Goal: Information Seeking & Learning: Learn about a topic

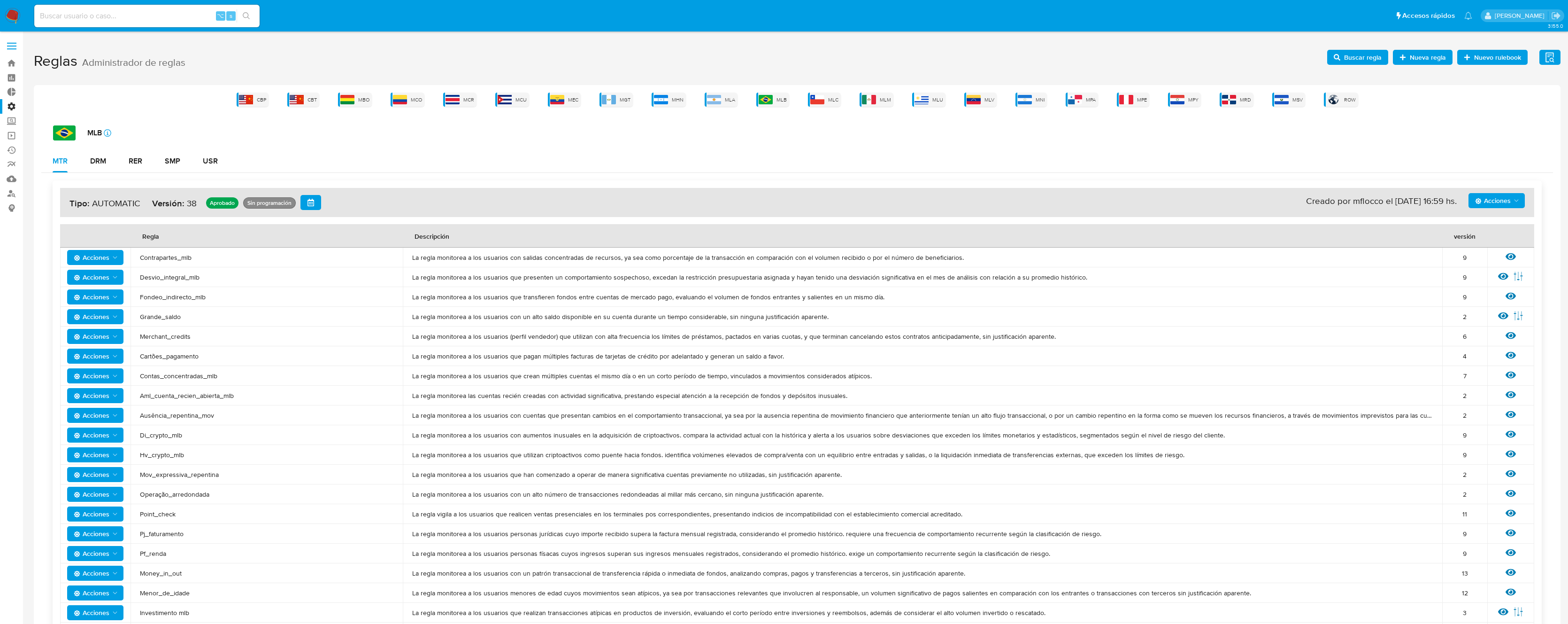
scroll to position [70, 0]
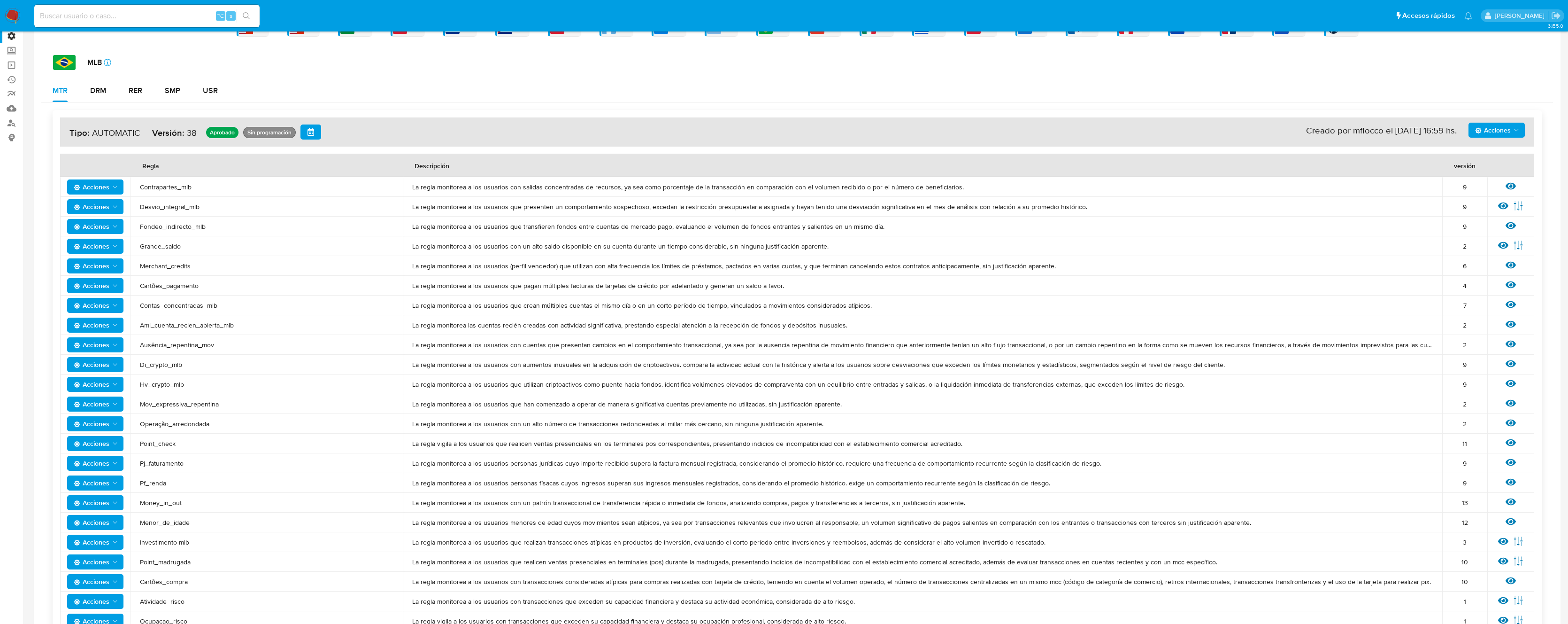
drag, startPoint x: 137, startPoint y: 181, endPoint x: 130, endPoint y: 180, distance: 7.1
click at [137, 181] on td "Contrapartes_mlb" at bounding box center [266, 187] width 272 height 20
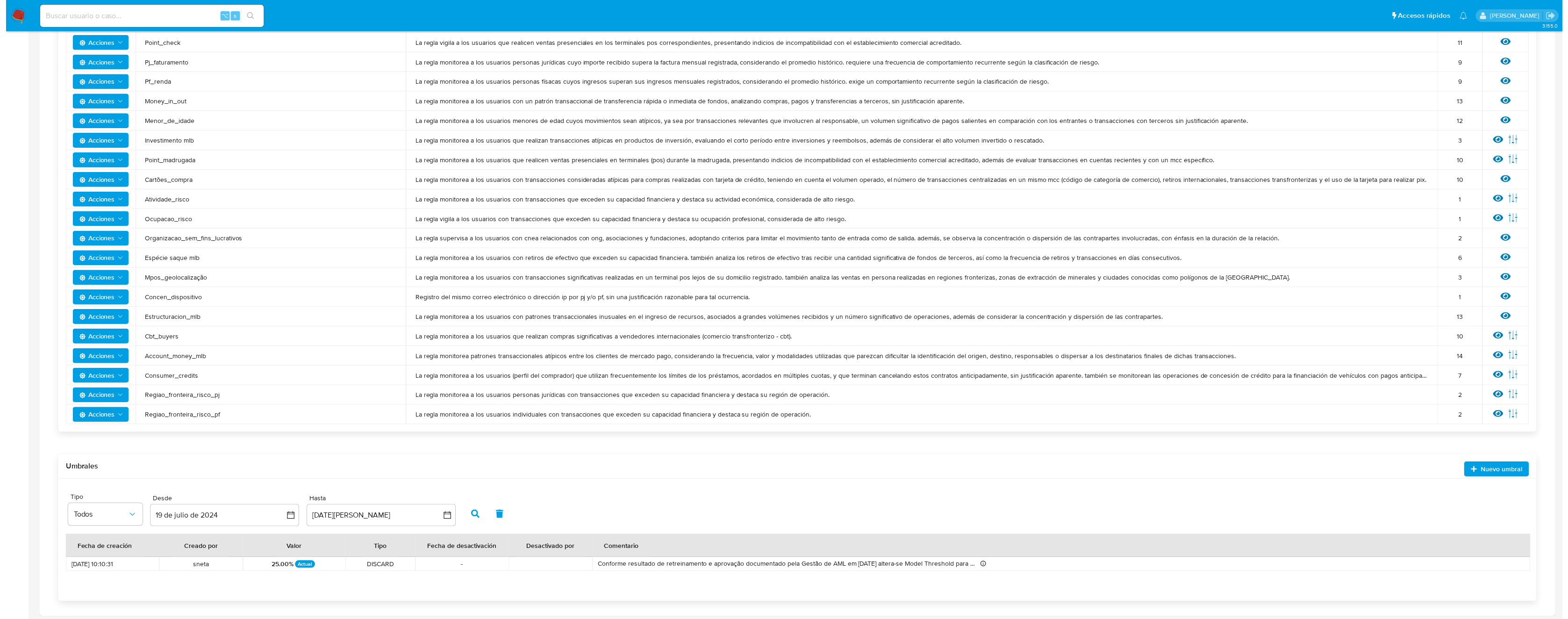
scroll to position [472, 0]
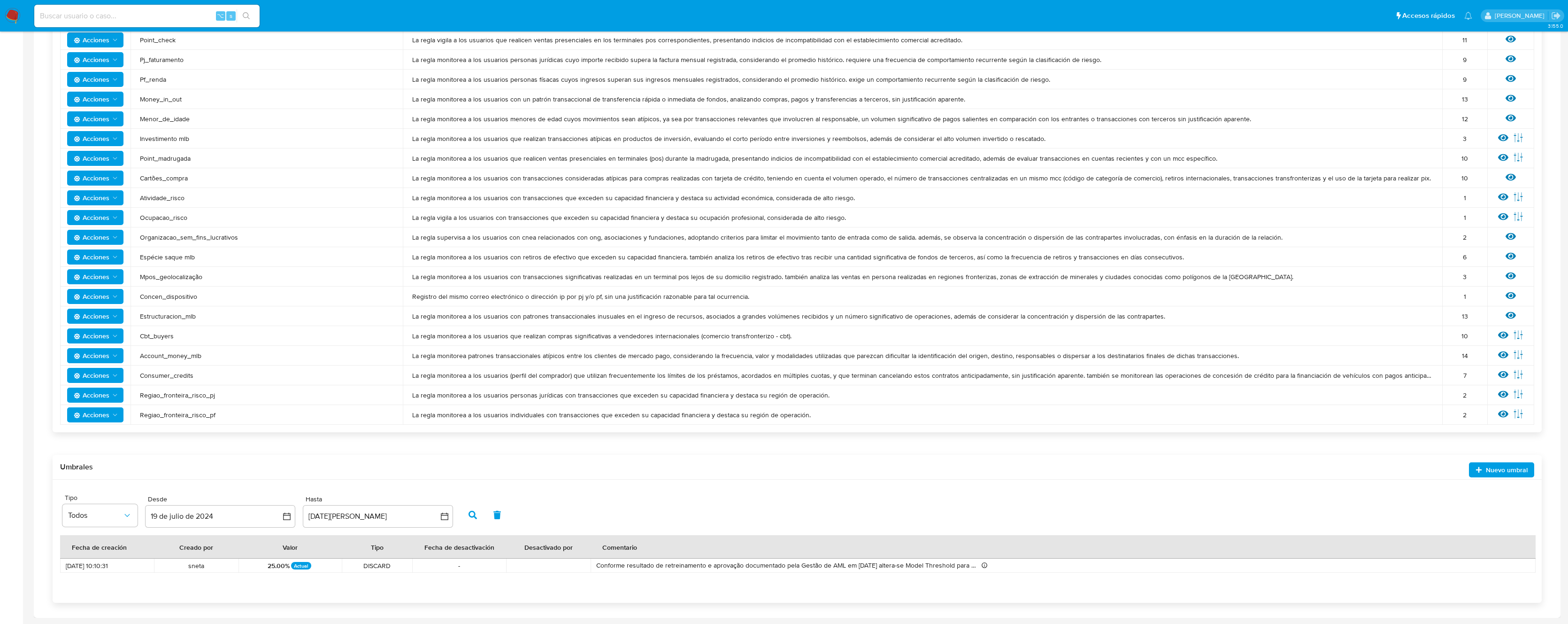
drag, startPoint x: 274, startPoint y: 219, endPoint x: 847, endPoint y: 423, distance: 608.2
click at [860, 413] on div "Acciones Sin ejecuciones realizadas Creado por mflocco el [DATE] 16:59 hs. Tipo…" at bounding box center [797, 69] width 1489 height 726
click at [1149, 93] on td "La regla monitorea a los usuarios con un patrón transaccional de transferencia …" at bounding box center [923, 99] width 1039 height 20
click at [1506, 356] on icon at bounding box center [1503, 355] width 10 height 10
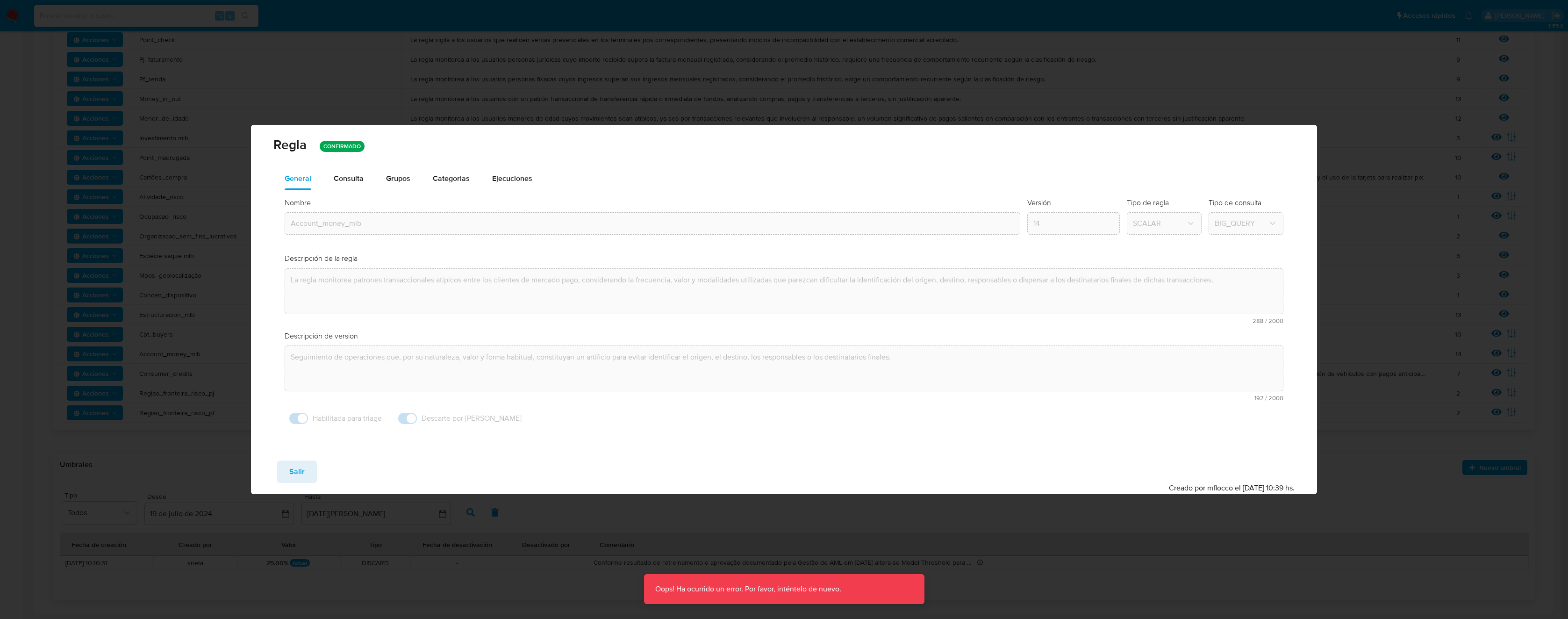
click at [1346, 302] on div "Regla CONFIRMADO General Consulta Parametros Grupos Categorias Ejecuciones Nomb…" at bounding box center [784, 310] width 1568 height 619
click at [1315, 98] on div "Regla CONFIRMADO General Consulta Parametros Grupos Categorias Ejecuciones Nomb…" at bounding box center [784, 310] width 1568 height 619
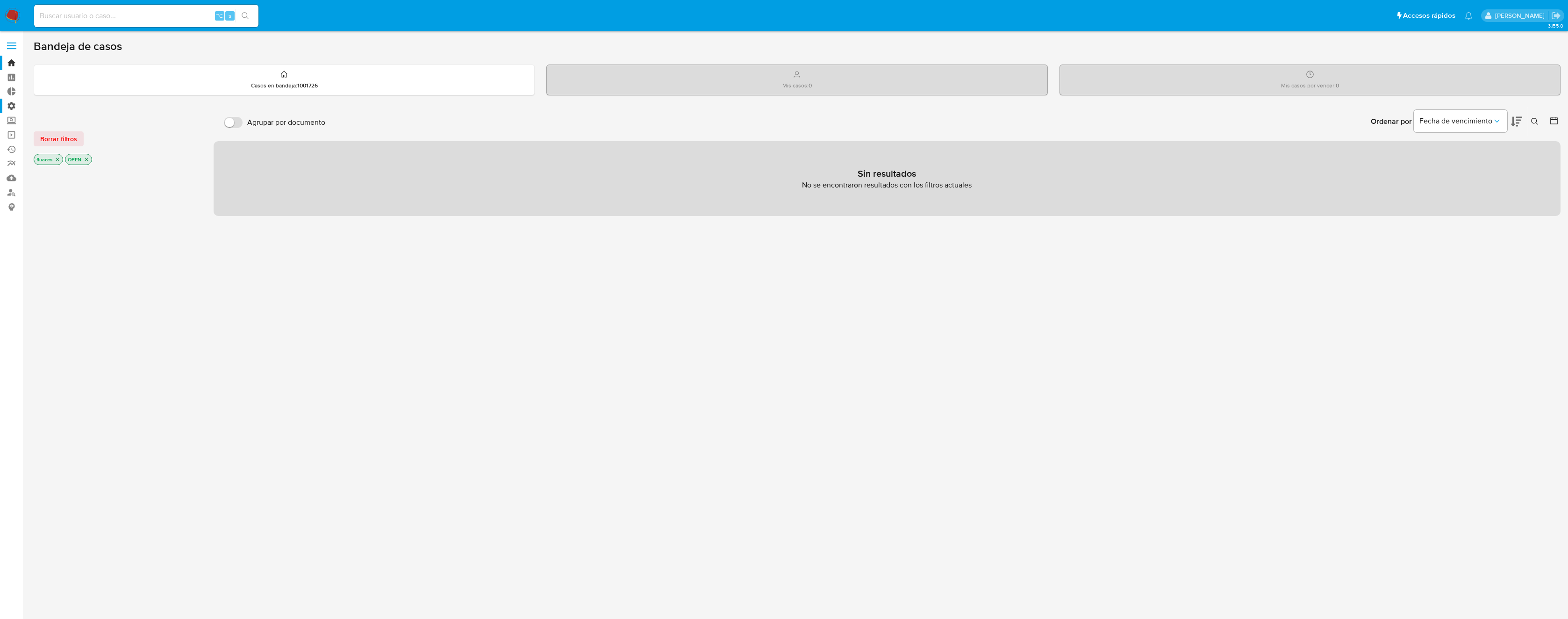
click at [14, 107] on label "Administración" at bounding box center [55, 105] width 111 height 15
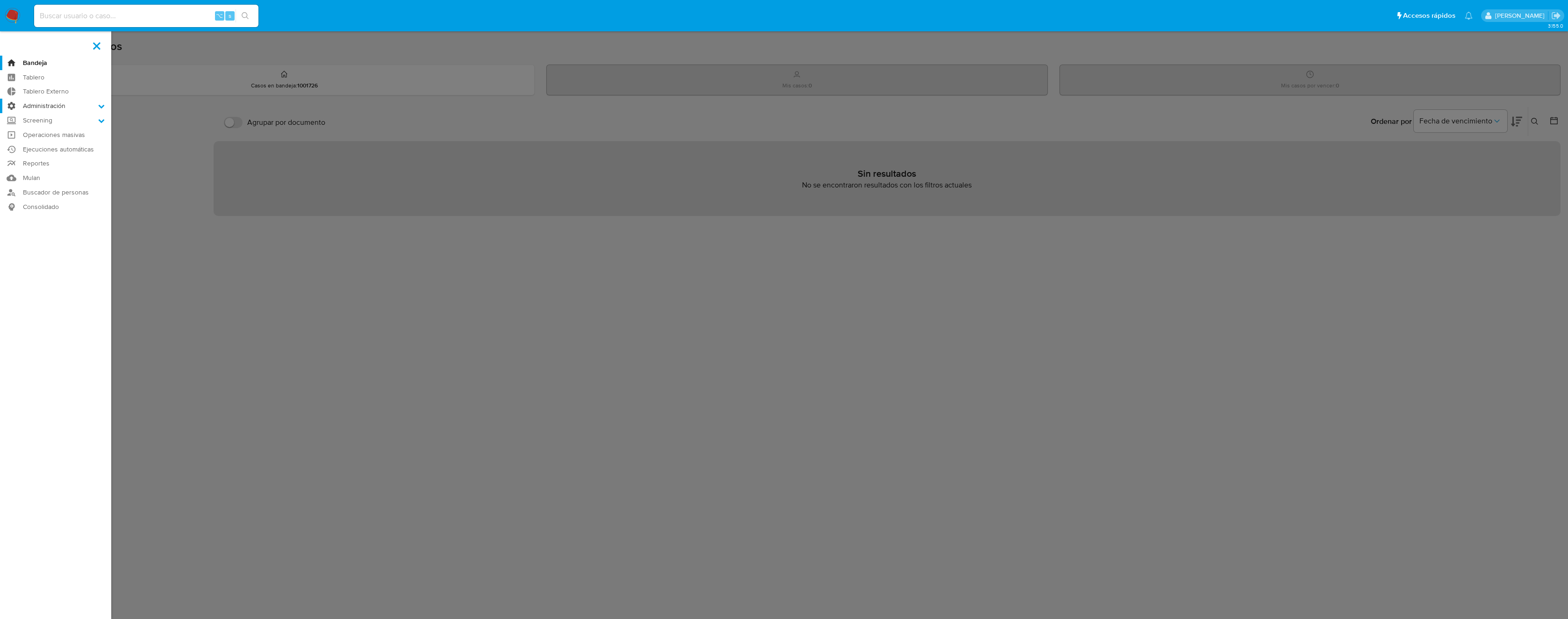
click at [0, 0] on input "Administración" at bounding box center [0, 0] width 0 height 0
click at [41, 118] on link "Reglas" at bounding box center [55, 119] width 111 height 12
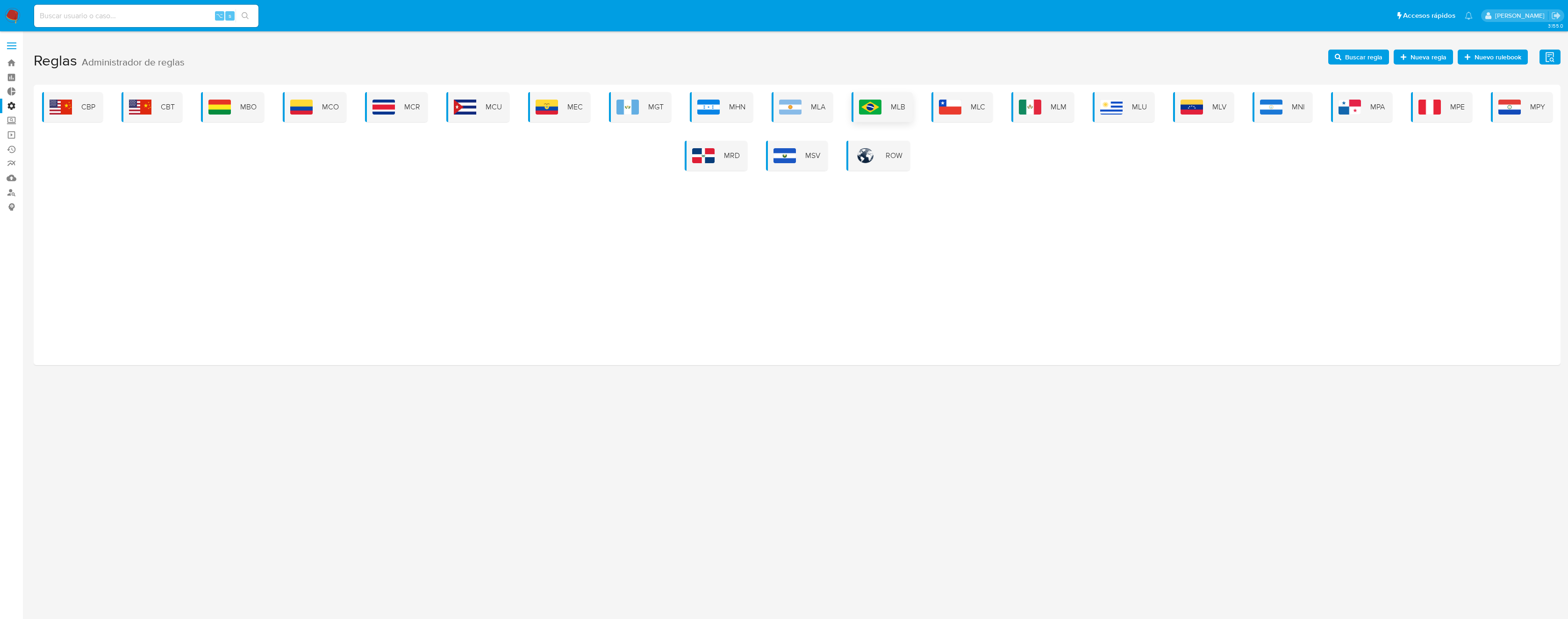
click at [861, 100] on img at bounding box center [870, 106] width 23 height 15
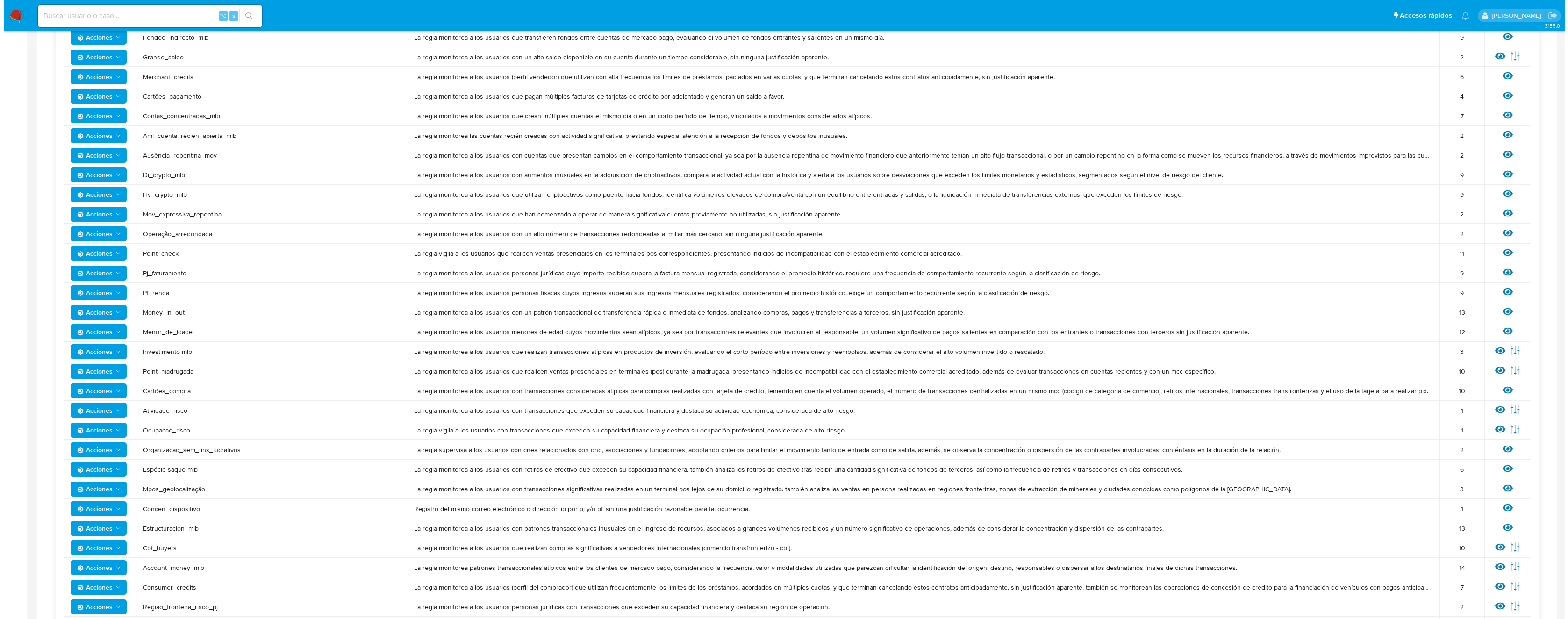
scroll to position [473, 0]
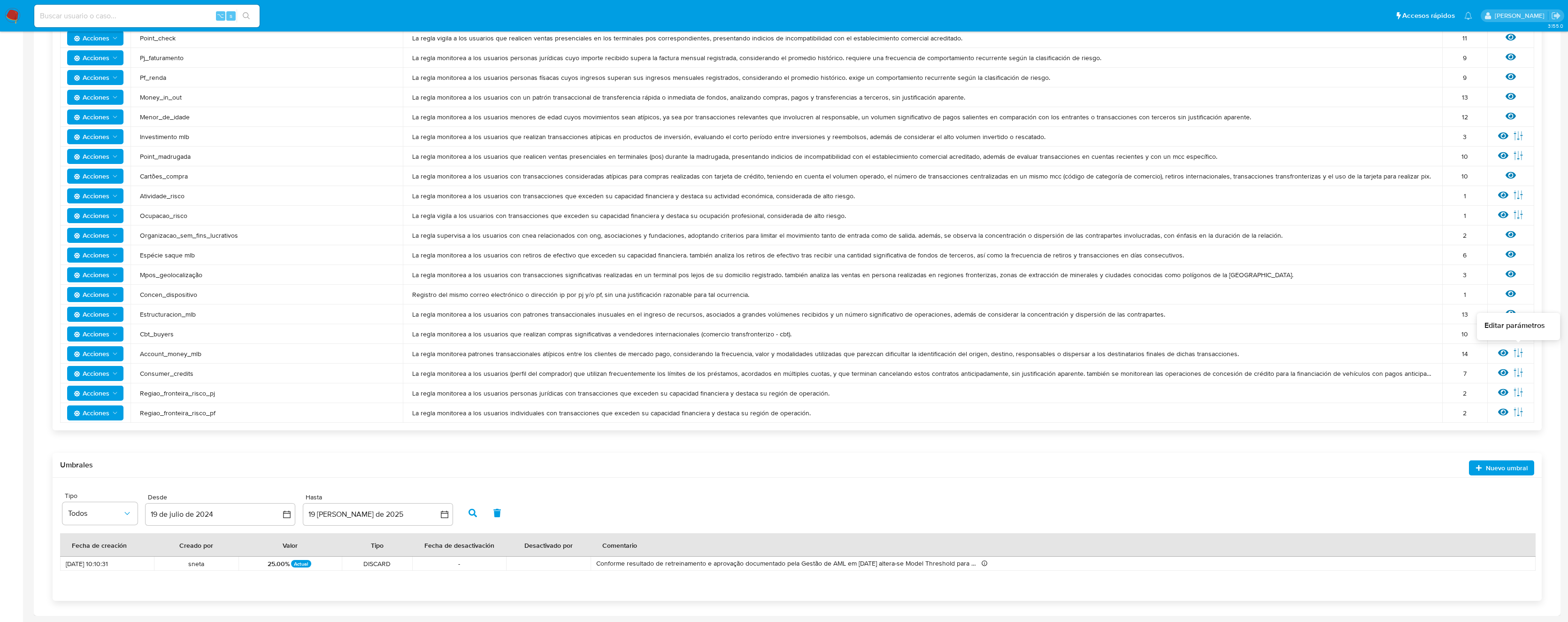
click at [1517, 354] on icon at bounding box center [1519, 353] width 10 height 10
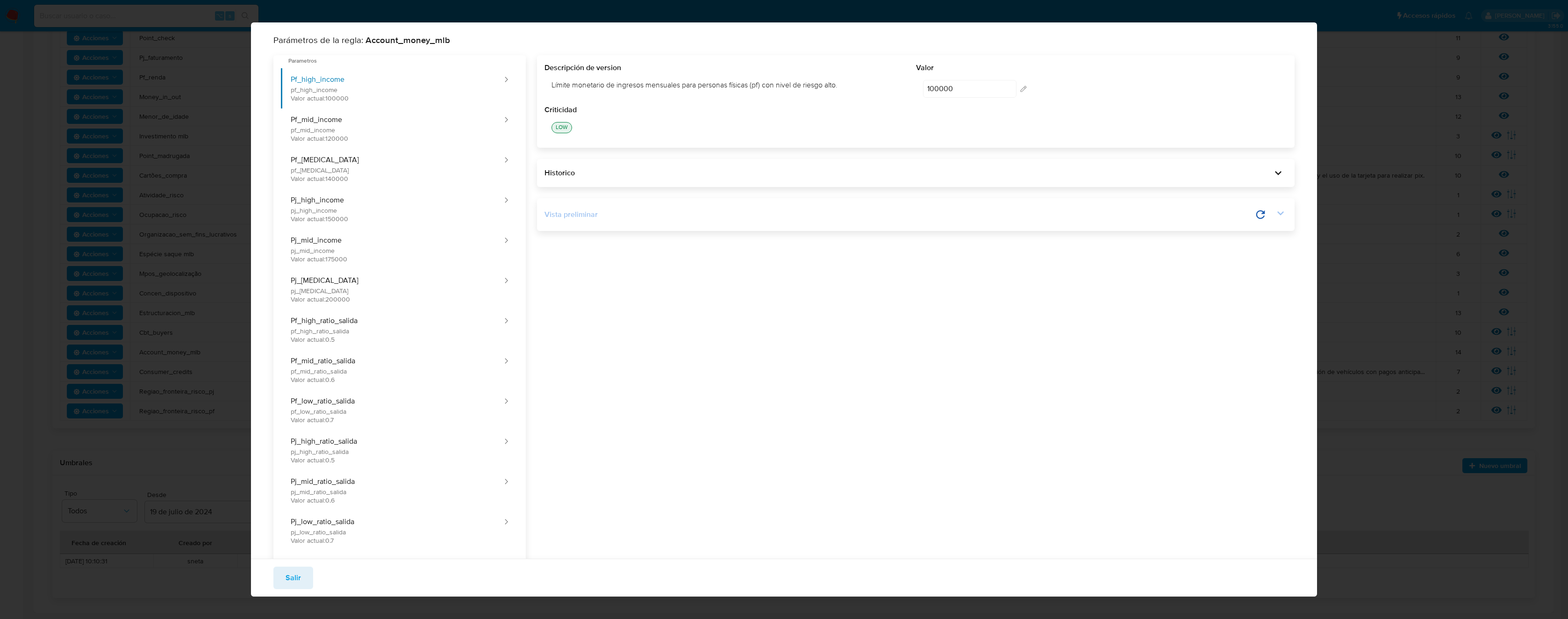
click at [1277, 215] on icon at bounding box center [1280, 213] width 7 height 4
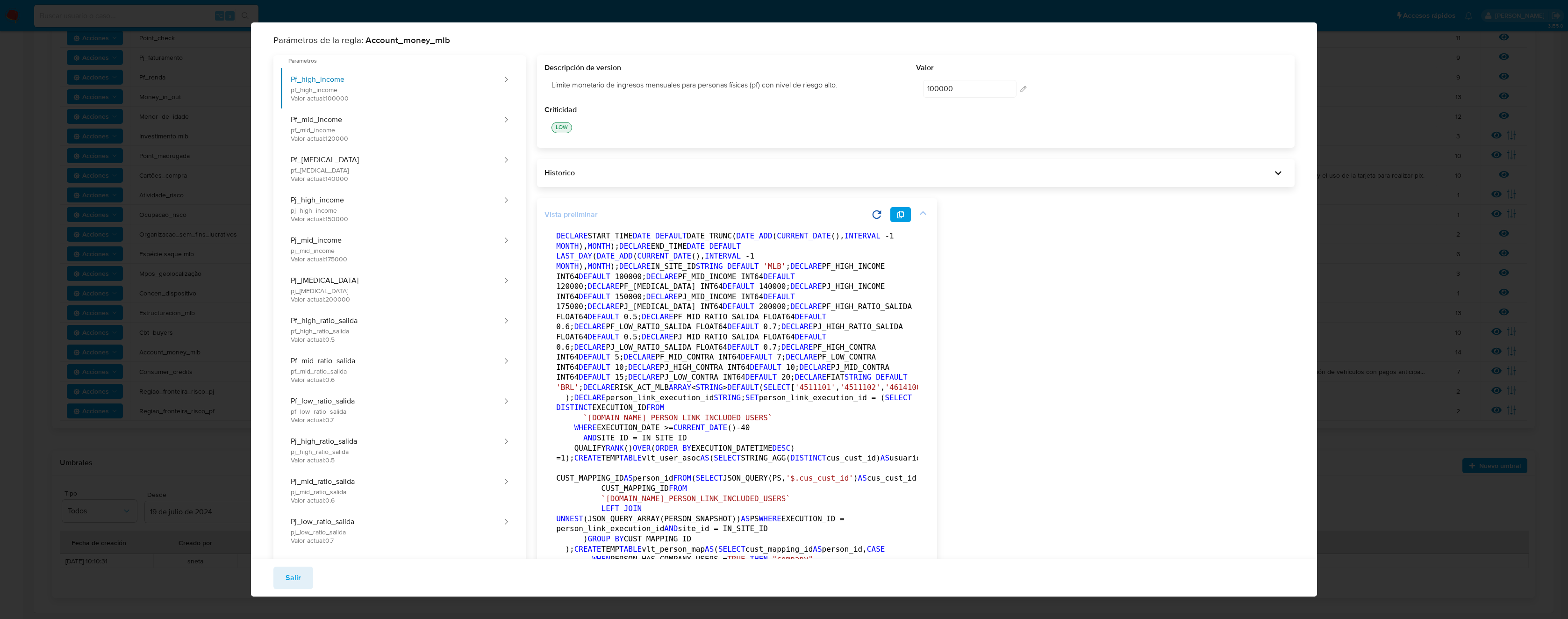
scroll to position [1273, 0]
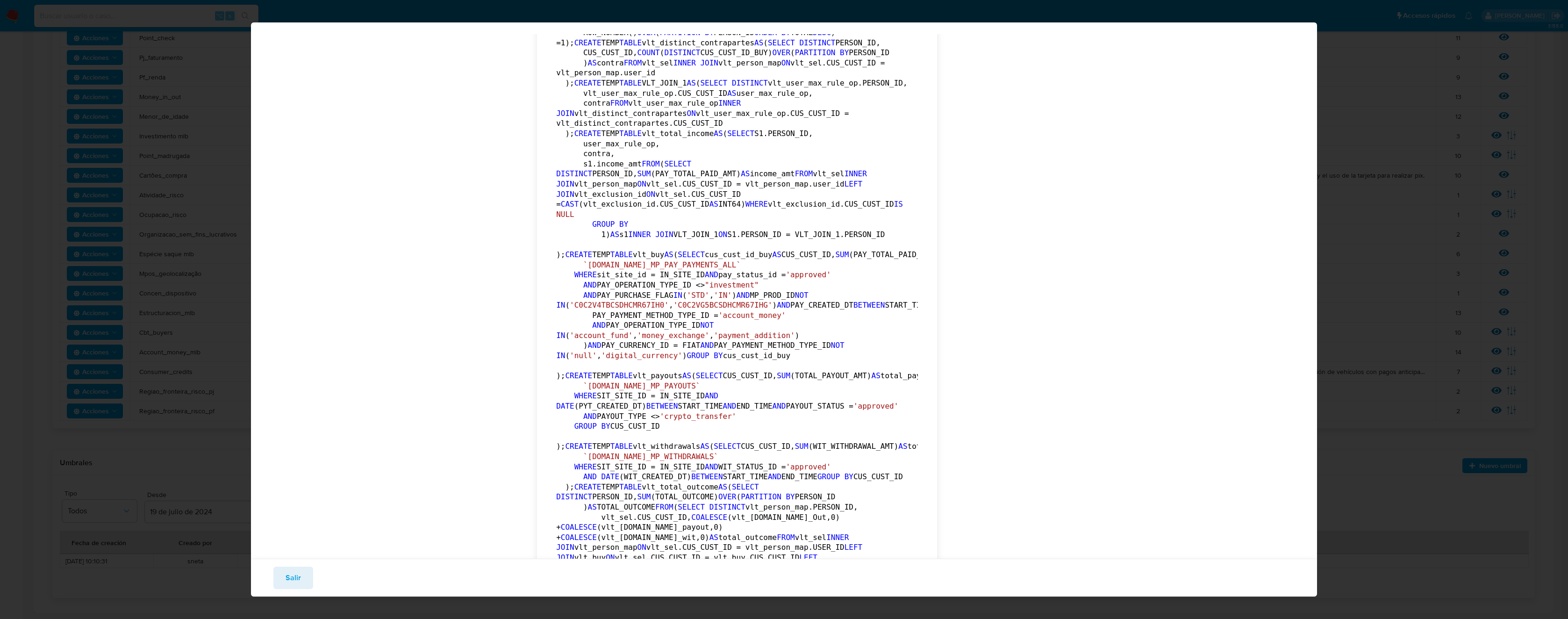
click at [628, 290] on code "DECLARE START_TIME DATE DEFAULT DATE_TRUNC( DATE_ADD ( CURRENT_DATE (), INTERVA…" at bounding box center [1326, 212] width 1540 height 2508
drag, startPoint x: 720, startPoint y: 347, endPoint x: 605, endPoint y: 290, distance: 128.4
click at [605, 290] on pre "DECLARE START_TIME DATE DEFAULT DATE_TRUNC( DATE_ADD ( CURRENT_DATE (), INTERVA…" at bounding box center [736, 211] width 362 height 2509
click at [978, 237] on div "Descripción de version Límite monetario de ingresos mensuales para personas fís…" at bounding box center [911, 131] width 769 height 2699
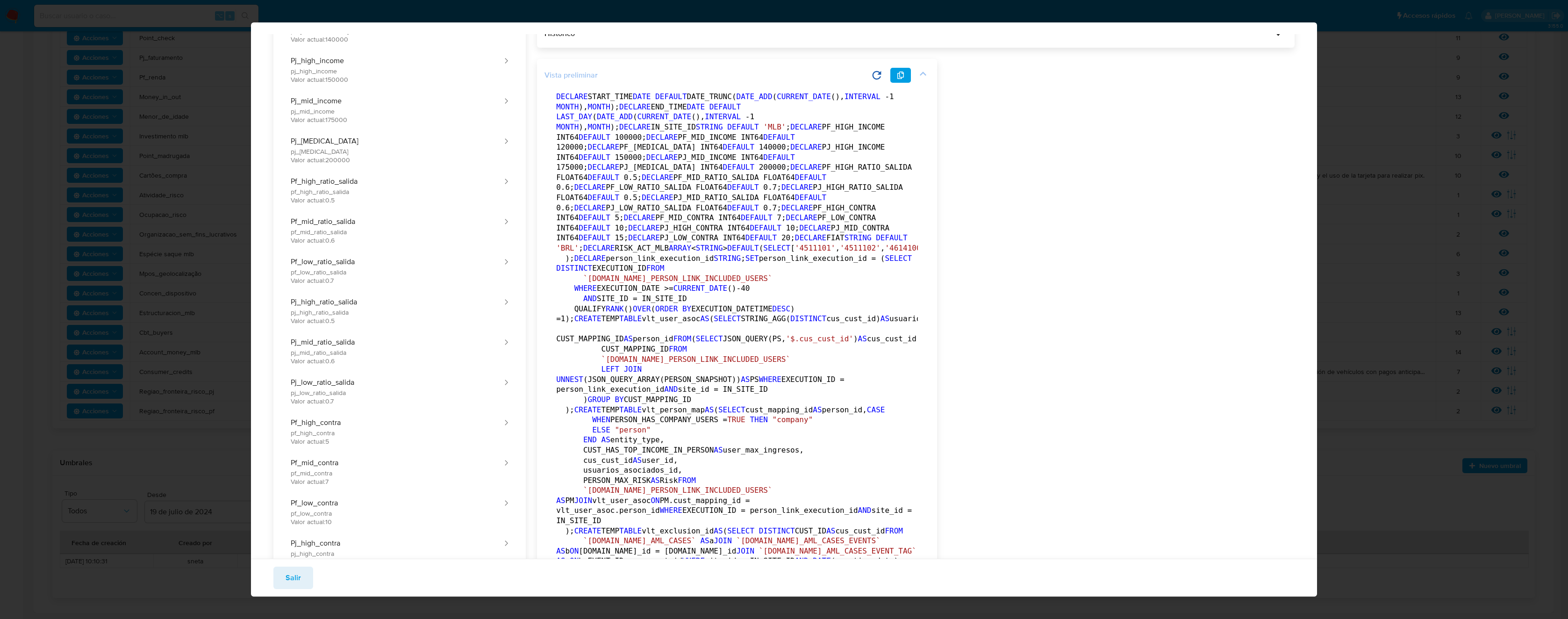
scroll to position [0, 0]
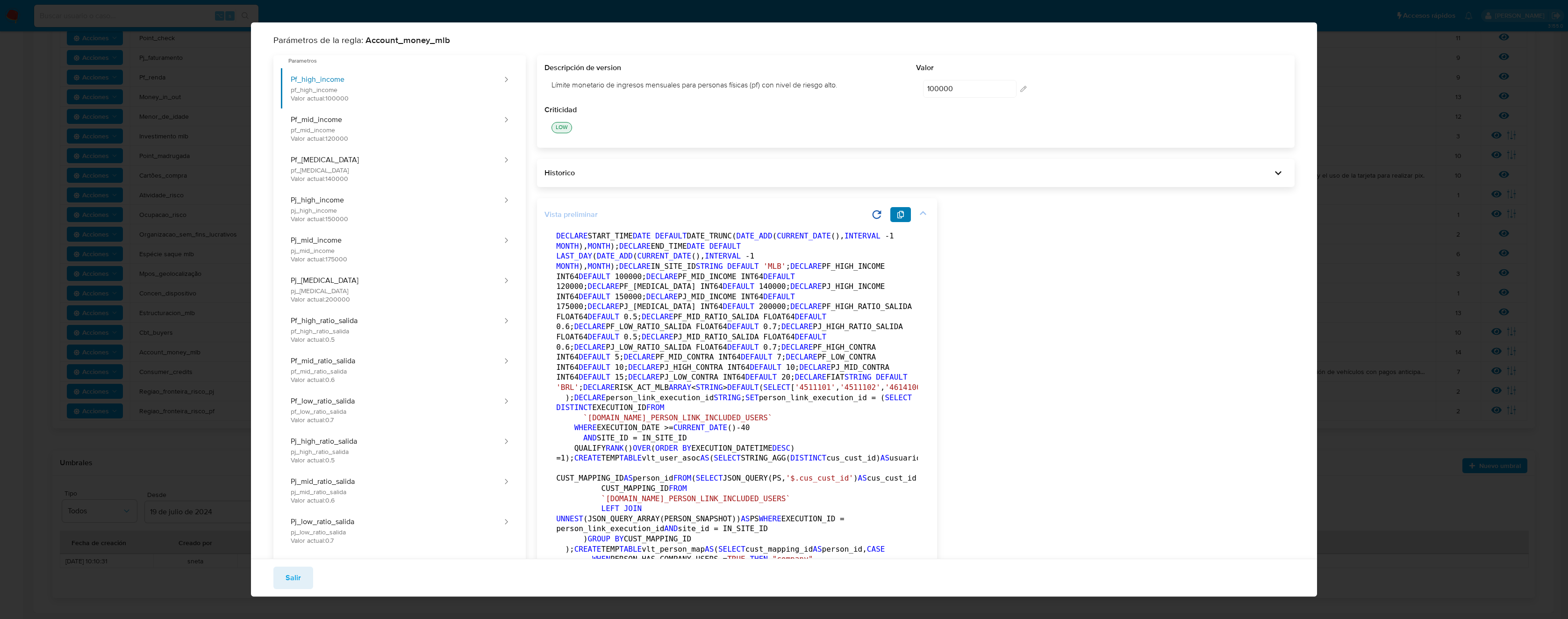
click at [906, 218] on button "button" at bounding box center [901, 214] width 21 height 15
